Goal: Task Accomplishment & Management: Use online tool/utility

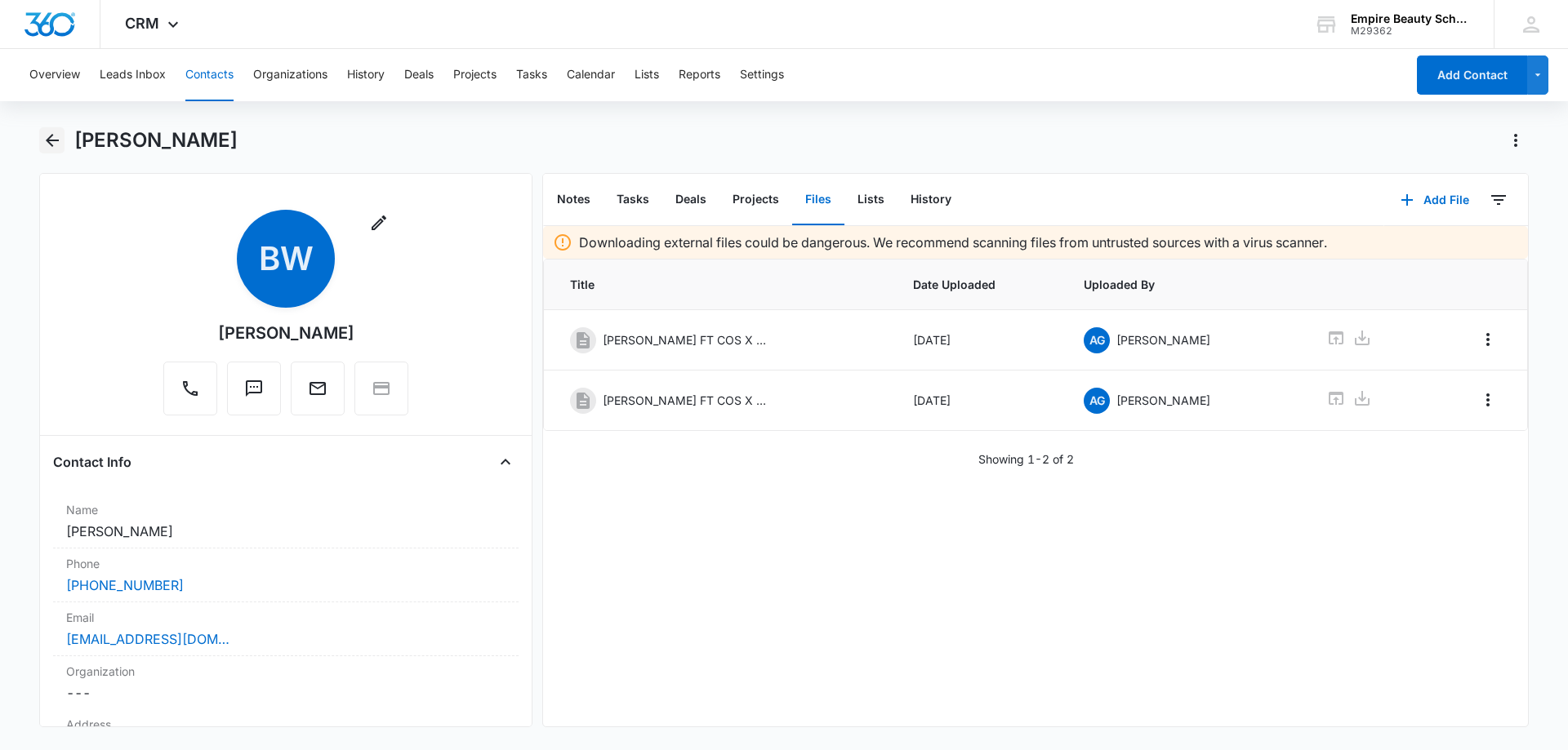
click at [58, 136] on icon "Back" at bounding box center [52, 140] width 20 height 20
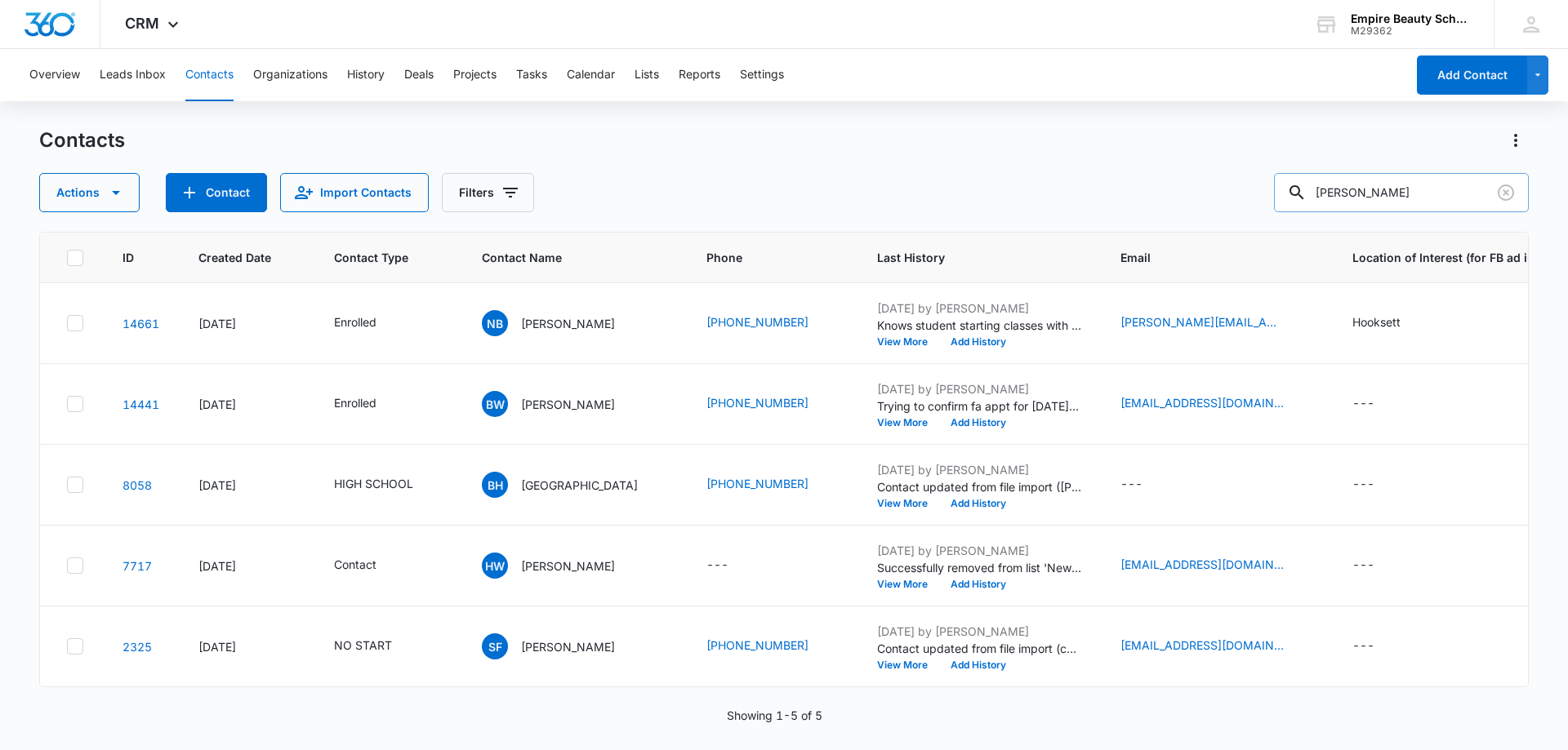
click at [1393, 196] on input "willard" at bounding box center [1402, 193] width 255 height 40
type input "crockwell"
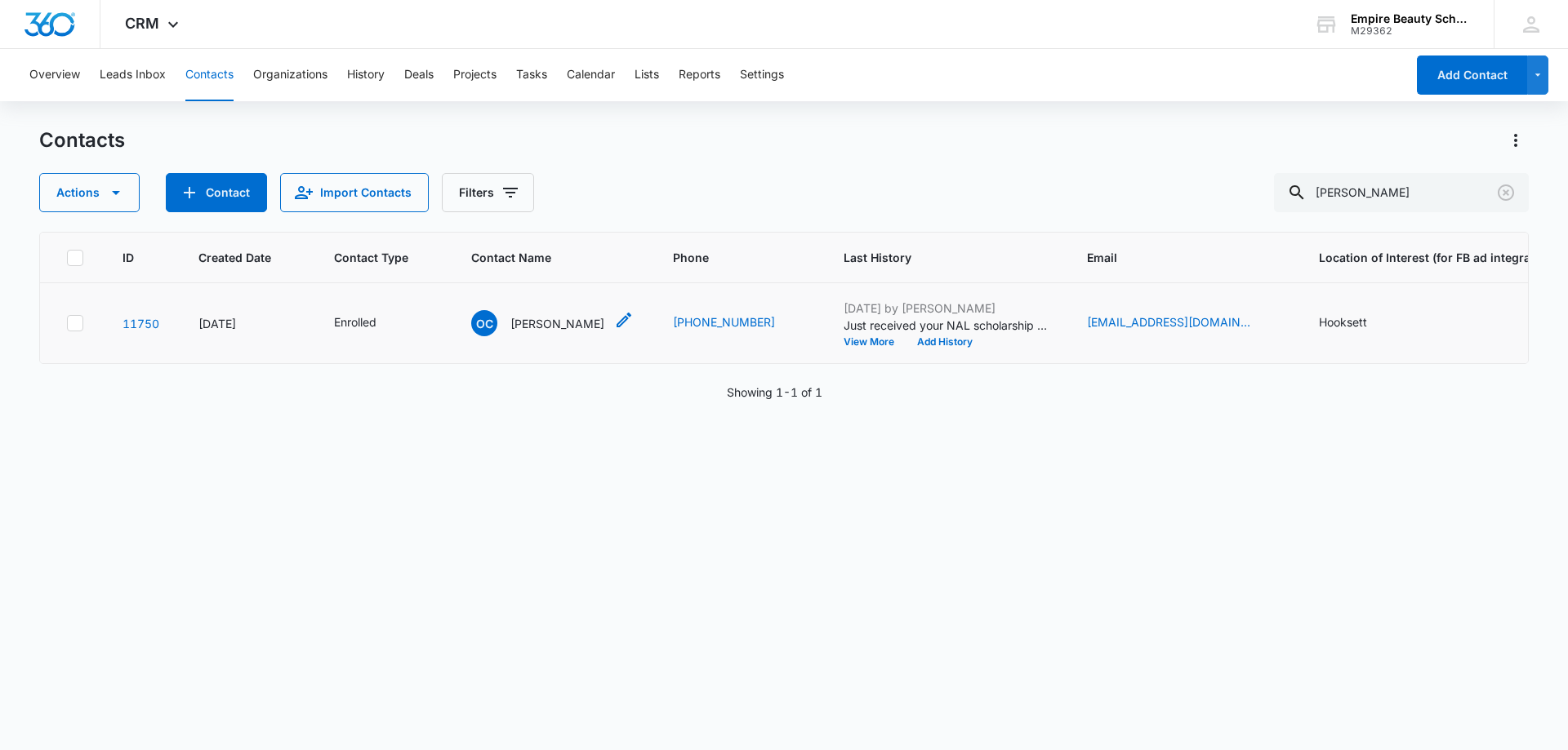
click at [557, 326] on p "[PERSON_NAME]" at bounding box center [557, 323] width 94 height 17
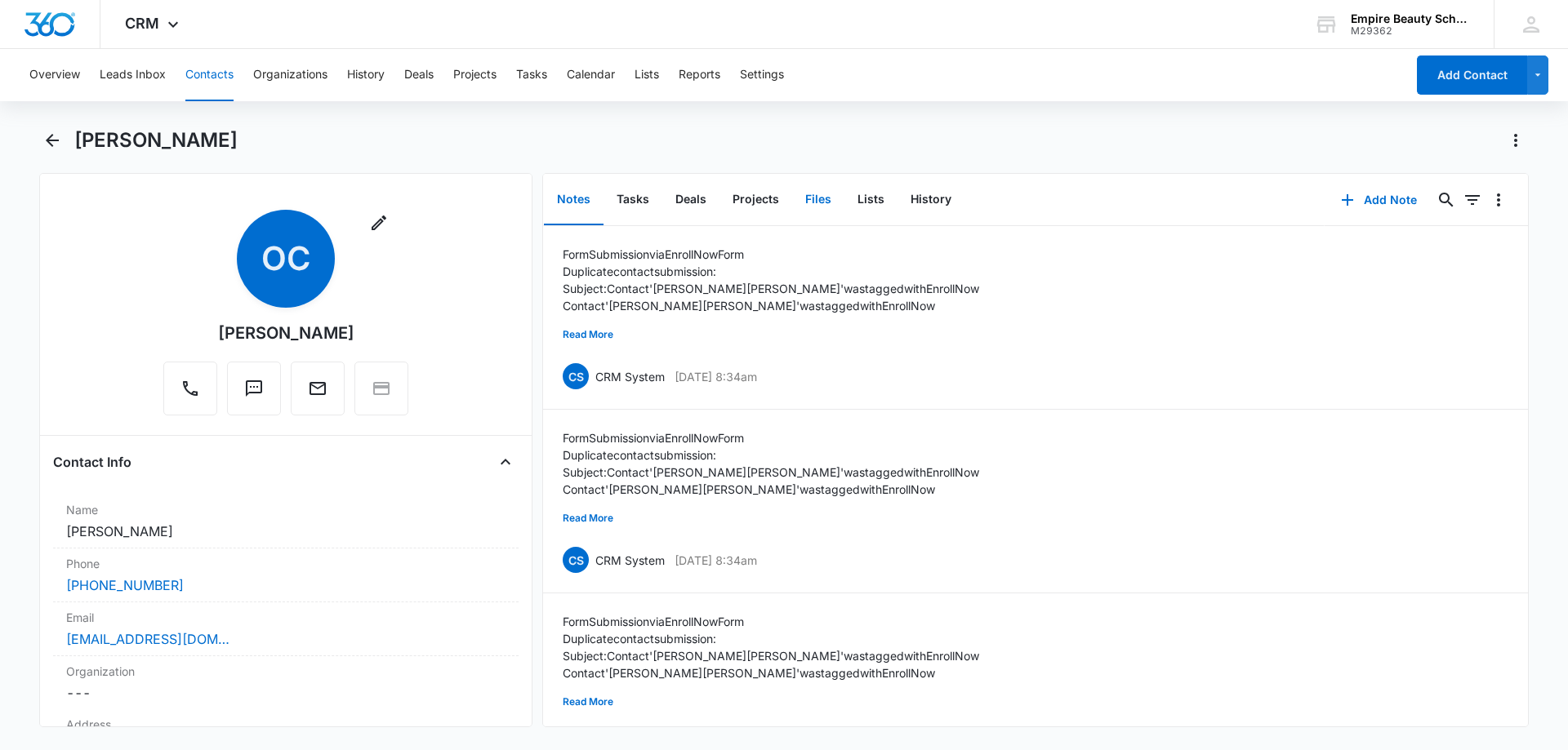
click at [803, 203] on button "Files" at bounding box center [818, 200] width 52 height 50
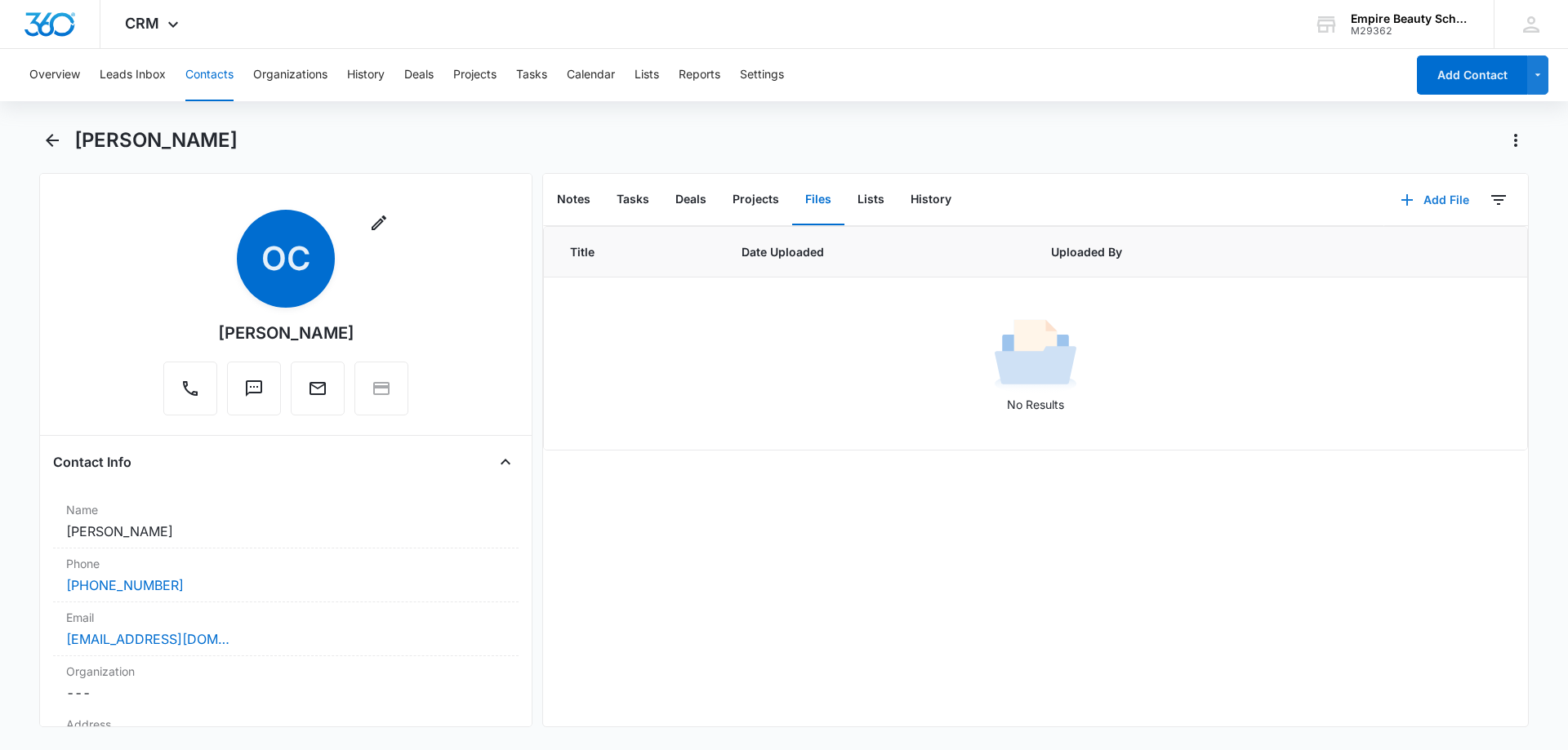
click at [1429, 195] on button "Add File" at bounding box center [1435, 201] width 101 height 40
click at [1413, 247] on div "Upload Files" at bounding box center [1413, 253] width 65 height 12
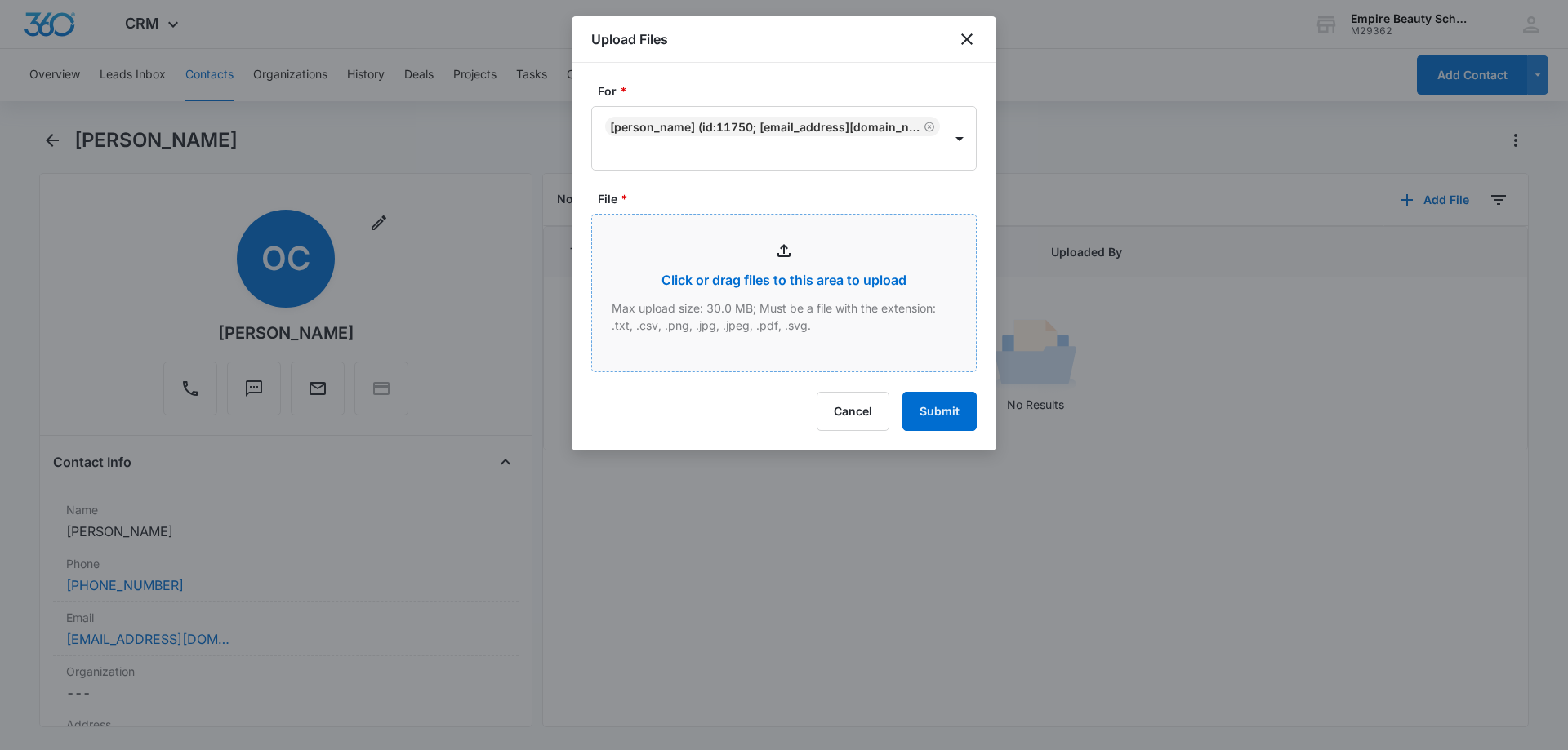
type input "C:\fakepath\[PERSON_NAME] [DATE] cos.pdf"
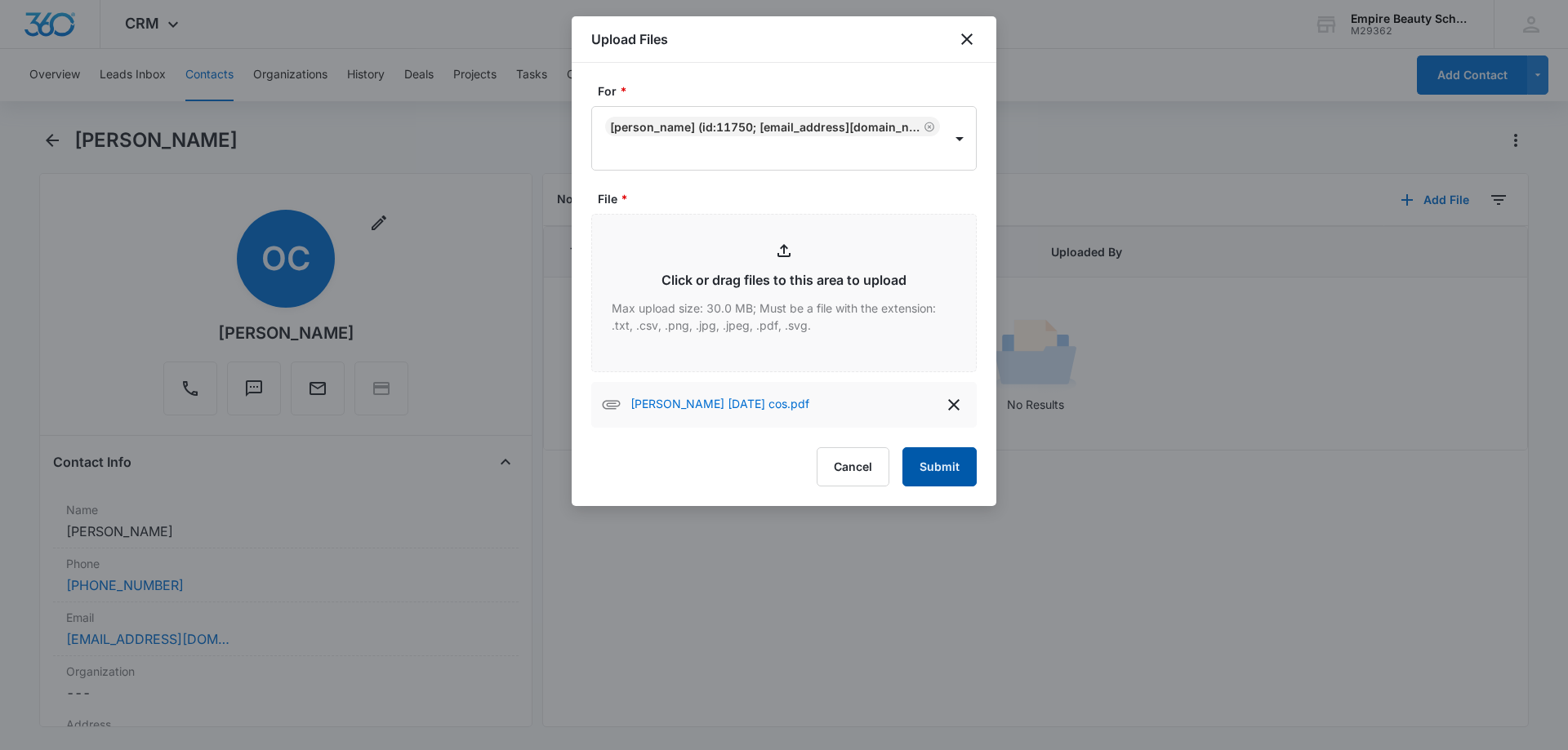
click at [973, 467] on button "Submit" at bounding box center [939, 467] width 74 height 40
